Goal: Task Accomplishment & Management: Use online tool/utility

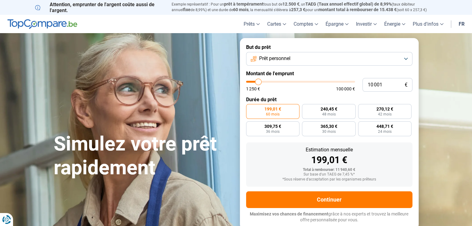
type input "10 250"
type input "10250"
type input "11 750"
type input "11750"
type input "12 750"
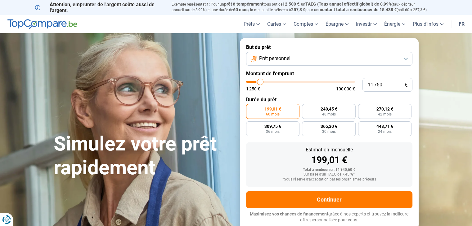
type input "12750"
type input "14 250"
type input "14250"
type input "15 750"
type input "15750"
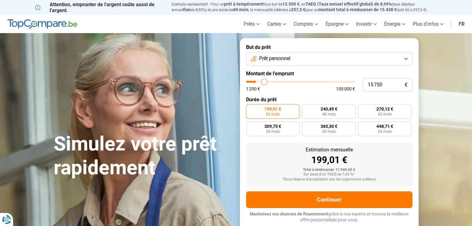
type input "16 750"
type input "16750"
type input "18 000"
type input "18000"
type input "19 000"
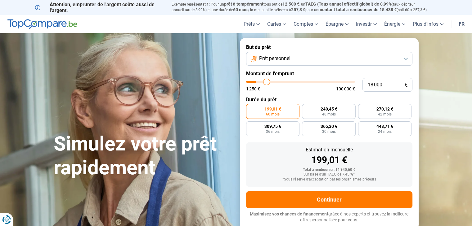
type input "19000"
type input "20 500"
type input "20500"
type input "22 250"
type input "22250"
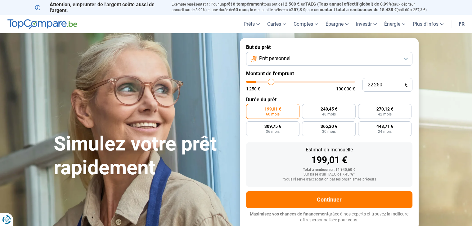
type input "23 750"
type input "23750"
type input "25 250"
type input "25250"
type input "26 500"
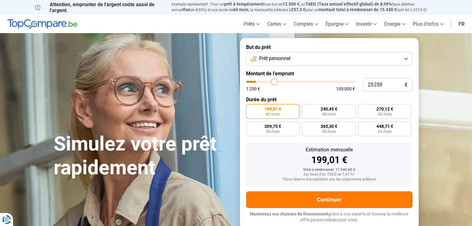
type input "26500"
type input "27 000"
type input "27000"
type input "27 250"
type input "27250"
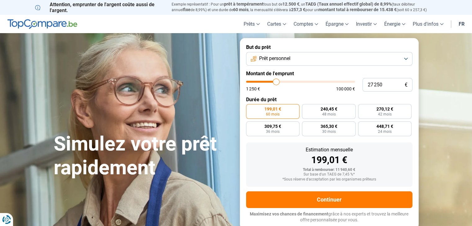
type input "27 750"
type input "27750"
type input "28 250"
type input "28250"
type input "28 750"
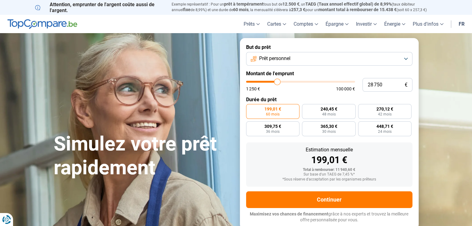
type input "28750"
type input "29 250"
type input "29250"
type input "30 000"
type input "30000"
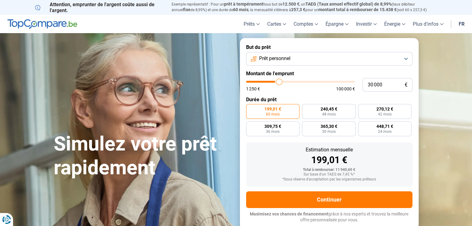
type input "30 750"
type input "30750"
type input "31 500"
type input "31500"
type input "32 250"
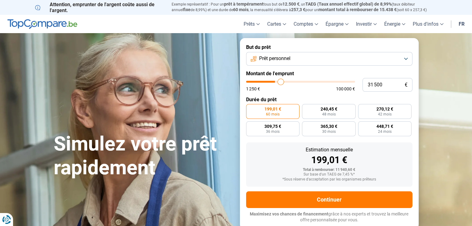
type input "32250"
type input "33 500"
type input "33500"
type input "34 000"
type input "34000"
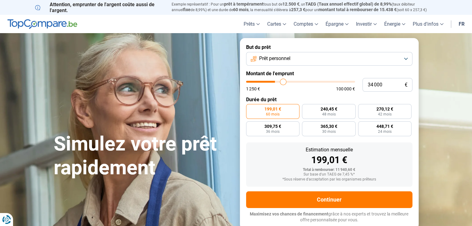
type input "34 250"
type input "34250"
type input "34 500"
type input "34500"
type input "34 750"
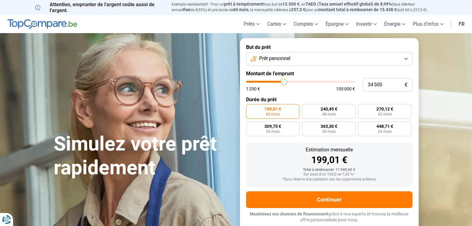
type input "34750"
type input "35 000"
type input "35000"
type input "35 250"
type input "35250"
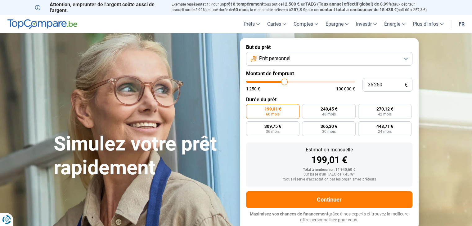
type input "35 500"
type input "35500"
type input "35 750"
type input "35750"
type input "36 000"
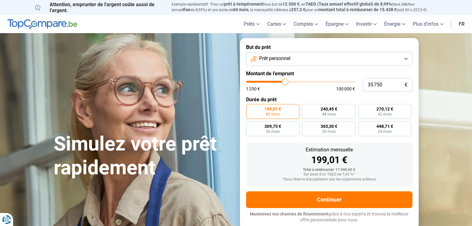
type input "36000"
type input "36 250"
type input "36250"
type input "36 500"
type input "36500"
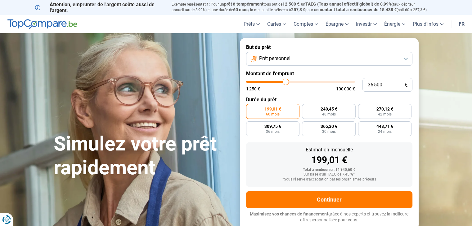
type input "37 000"
type input "37000"
type input "38 000"
type input "38000"
type input "38 500"
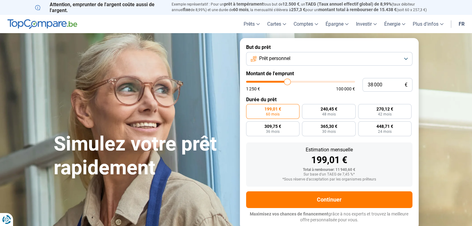
type input "38500"
type input "39 250"
type input "39250"
type input "40 250"
type input "40250"
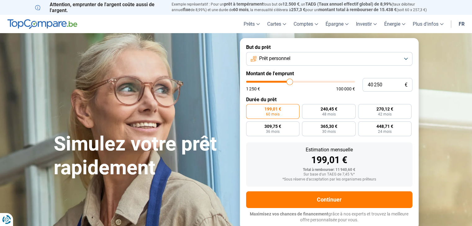
type input "41 250"
type input "41250"
type input "42 250"
type input "42250"
type input "44 000"
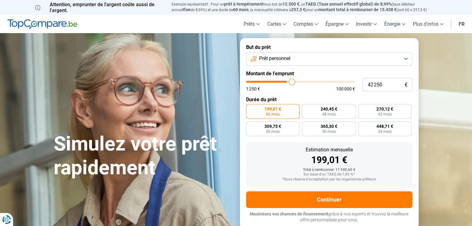
type input "44000"
type input "45 000"
type input "45000"
type input "46 000"
type input "46000"
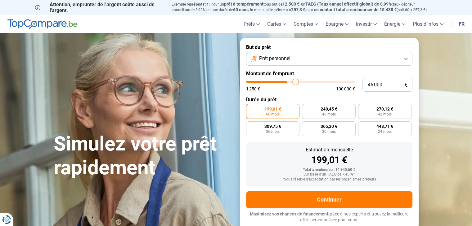
type input "47 000"
type input "47000"
type input "48 000"
type input "48000"
type input "48 750"
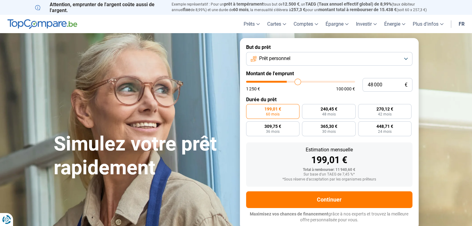
type input "48750"
type input "49 500"
type input "49500"
type input "50 000"
type input "50000"
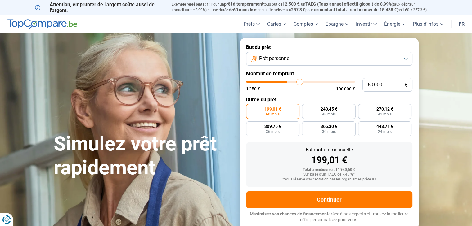
type input "50 500"
type input "50500"
type input "50 750"
type input "50750"
type input "51 250"
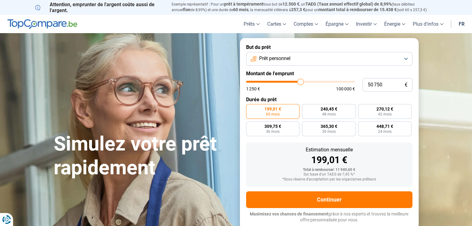
type input "51250"
type input "52 250"
type input "52250"
type input "53 000"
type input "53000"
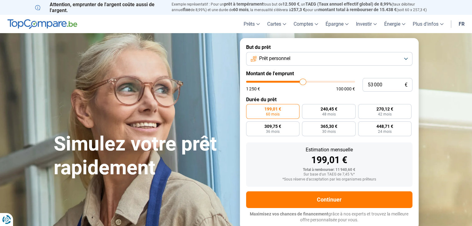
type input "54 000"
type input "54000"
type input "54 750"
type input "54750"
type input "55 750"
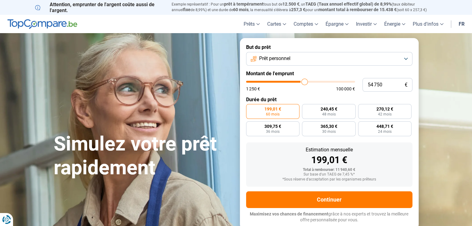
type input "55750"
type input "57 000"
type input "57000"
type input "58 250"
type input "58250"
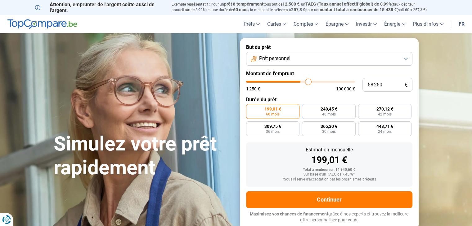
type input "58 750"
type input "58750"
type input "59 500"
type input "59500"
type input "59 750"
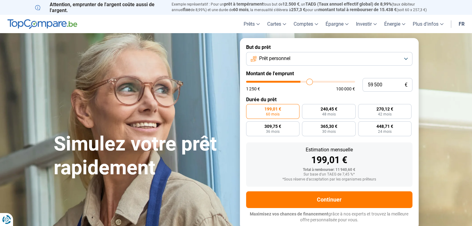
type input "59750"
type input "60 500"
type input "60500"
type input "61 250"
type input "61250"
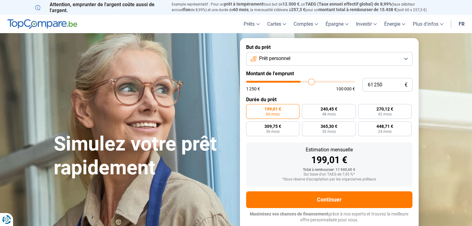
type input "61 500"
type input "61500"
type input "62 000"
type input "62000"
type input "62 500"
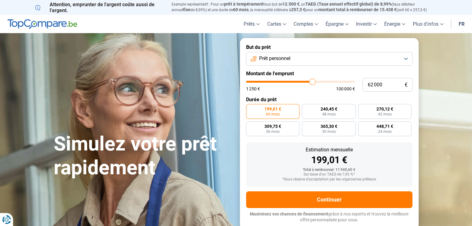
type input "62500"
type input "62 750"
type input "62750"
type input "63 250"
type input "63250"
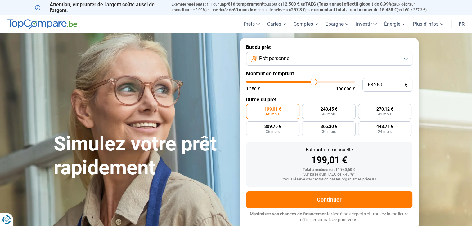
type input "63 500"
type input "63500"
type input "63 750"
type input "63750"
type input "64 000"
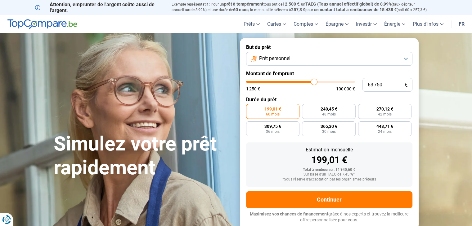
type input "64000"
type input "64 250"
type input "64250"
type input "64 500"
type input "64500"
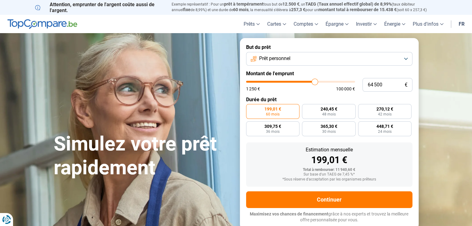
type input "64 750"
type input "64750"
type input "65 000"
type input "65000"
type input "65 250"
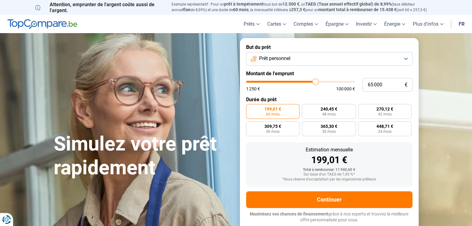
type input "65250"
type input "65 500"
type input "65500"
type input "65 750"
type input "65750"
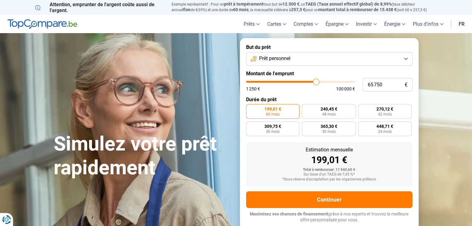
type input "66 000"
type input "66000"
type input "66 250"
type input "66250"
type input "66 500"
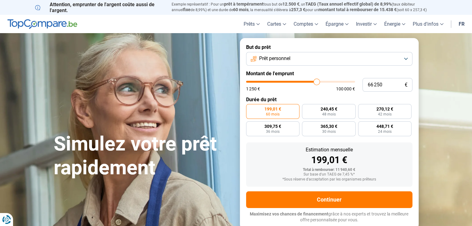
type input "66500"
type input "66 750"
type input "66750"
type input "67 000"
type input "67000"
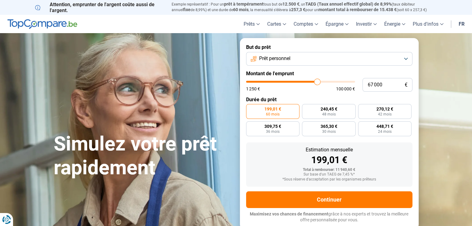
type input "67 250"
type input "67250"
type input "67 500"
type input "67500"
type input "67 750"
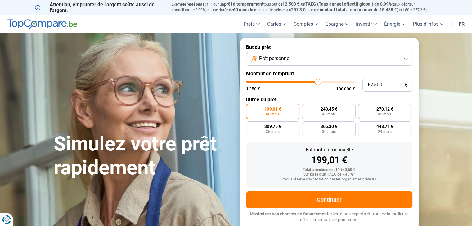
type input "67750"
type input "68 000"
type input "68000"
type input "68 250"
type input "68250"
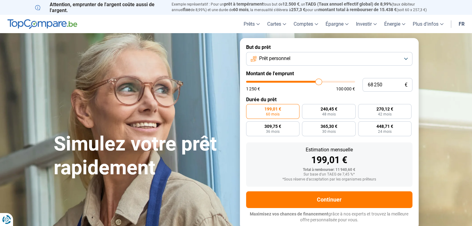
type input "68 500"
type input "68500"
type input "68 750"
type input "68750"
type input "69 000"
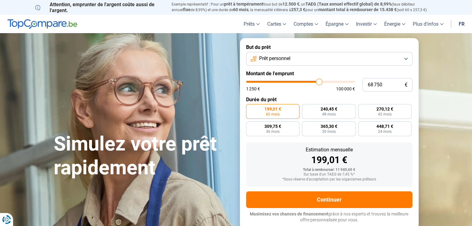
type input "69000"
type input "69 250"
type input "69250"
type input "69 500"
type input "69500"
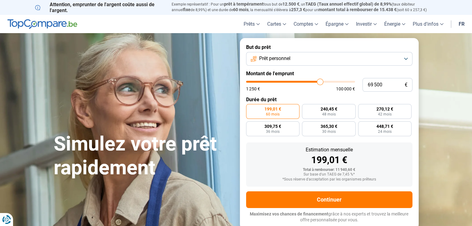
type input "69 750"
type input "69750"
type input "70 000"
type input "70000"
type input "70 250"
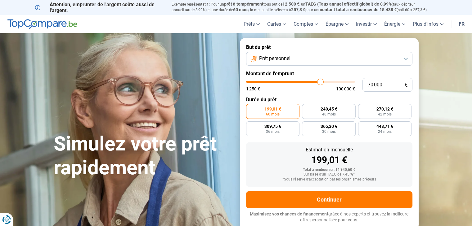
type input "70250"
type input "70 500"
type input "70500"
type input "70 750"
type input "70750"
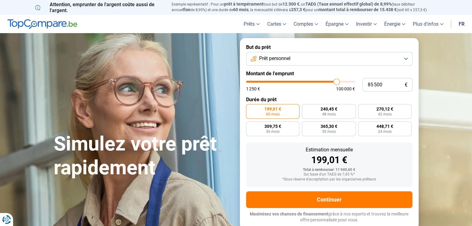
drag, startPoint x: 258, startPoint y: 82, endPoint x: 336, endPoint y: 85, distance: 78.5
click at [336, 83] on input "range" at bounding box center [300, 82] width 109 height 2
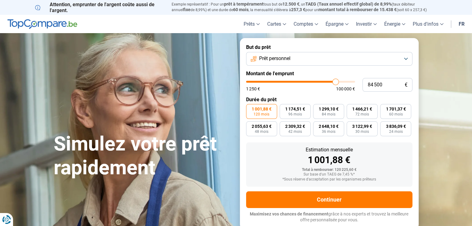
click at [335, 82] on input "range" at bounding box center [300, 82] width 109 height 2
click at [334, 62] on button "Prêt personnel" at bounding box center [329, 59] width 166 height 14
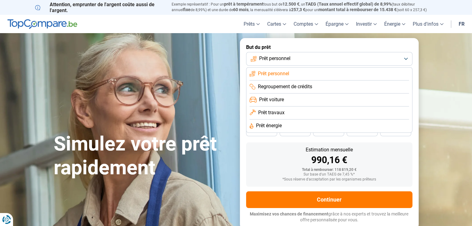
click at [310, 120] on li "Prêt travaux" at bounding box center [328, 126] width 159 height 13
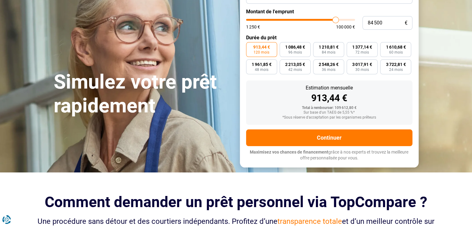
scroll to position [62, 0]
